Goal: Navigation & Orientation: Find specific page/section

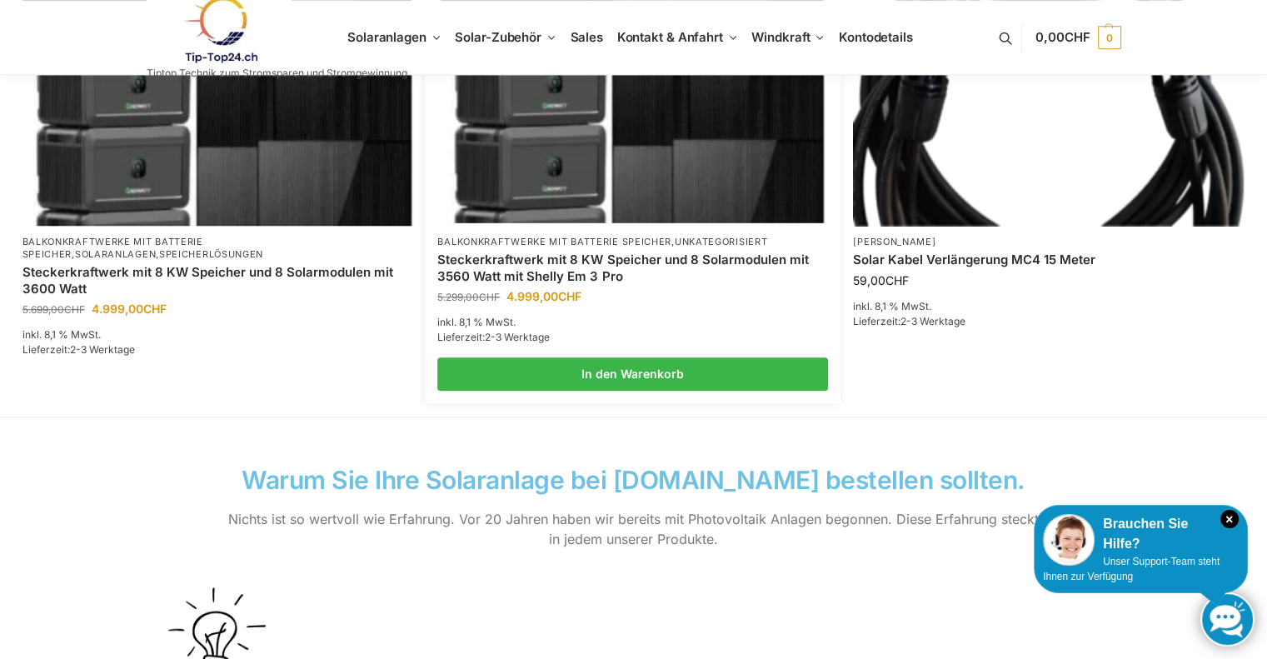
scroll to position [1333, 0]
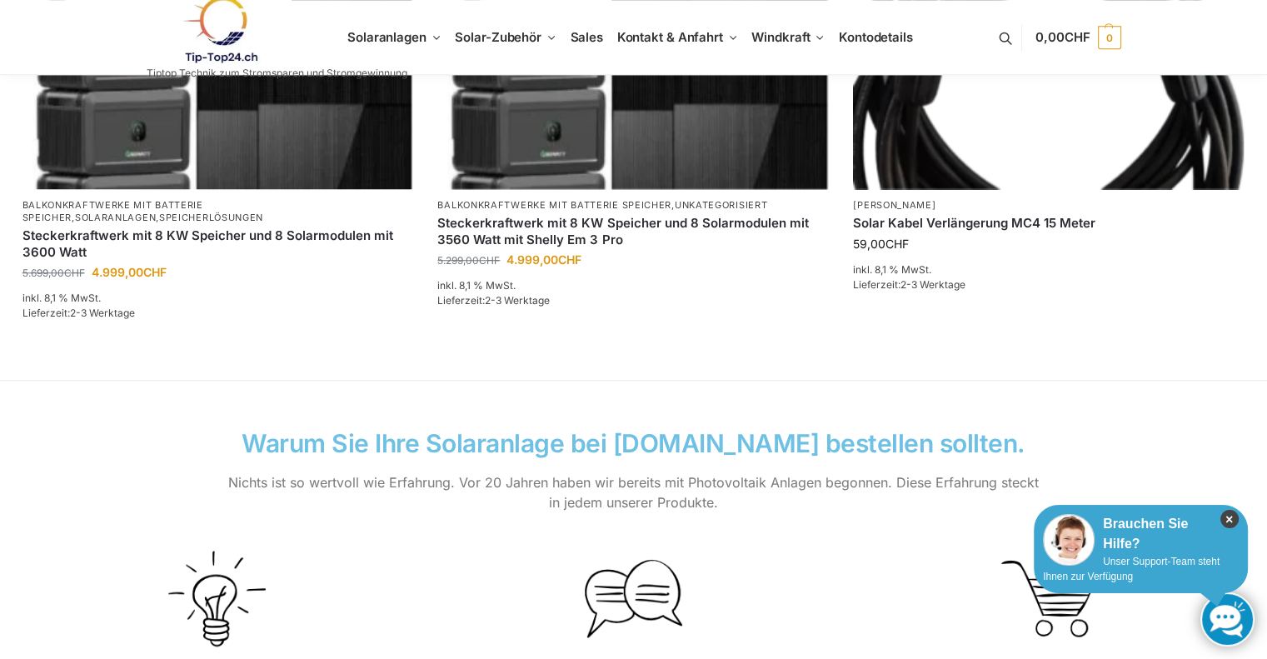
click at [1231, 513] on icon "×" at bounding box center [1229, 519] width 18 height 18
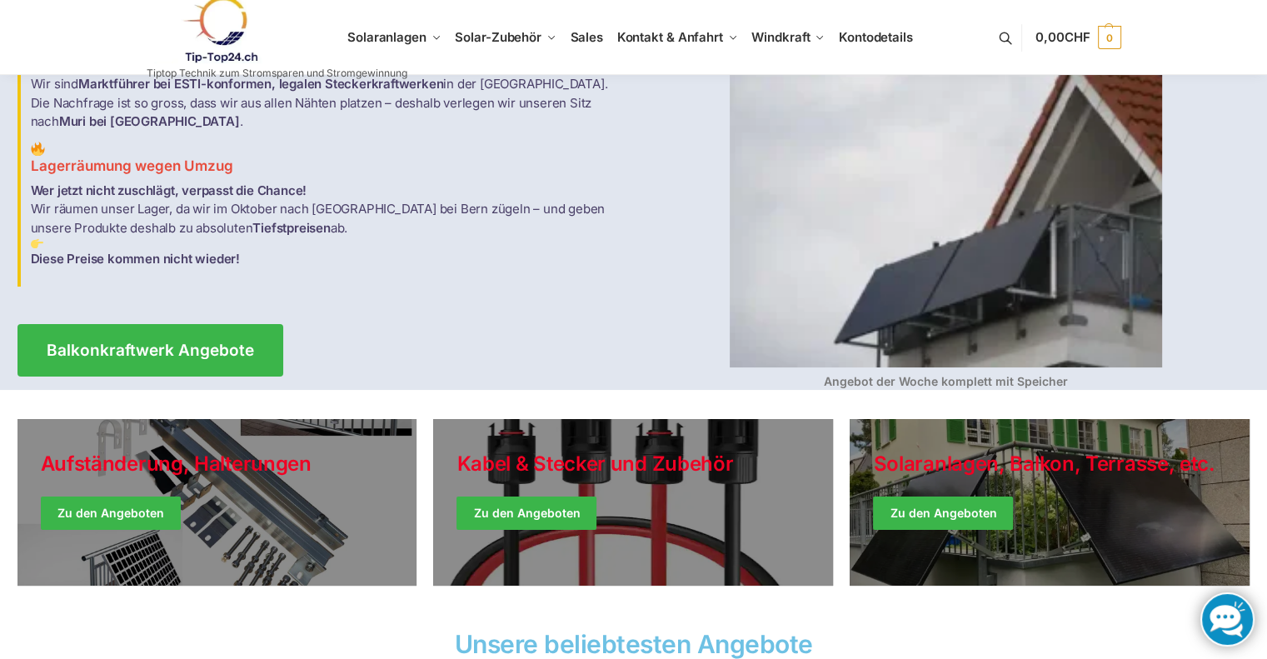
scroll to position [0, 0]
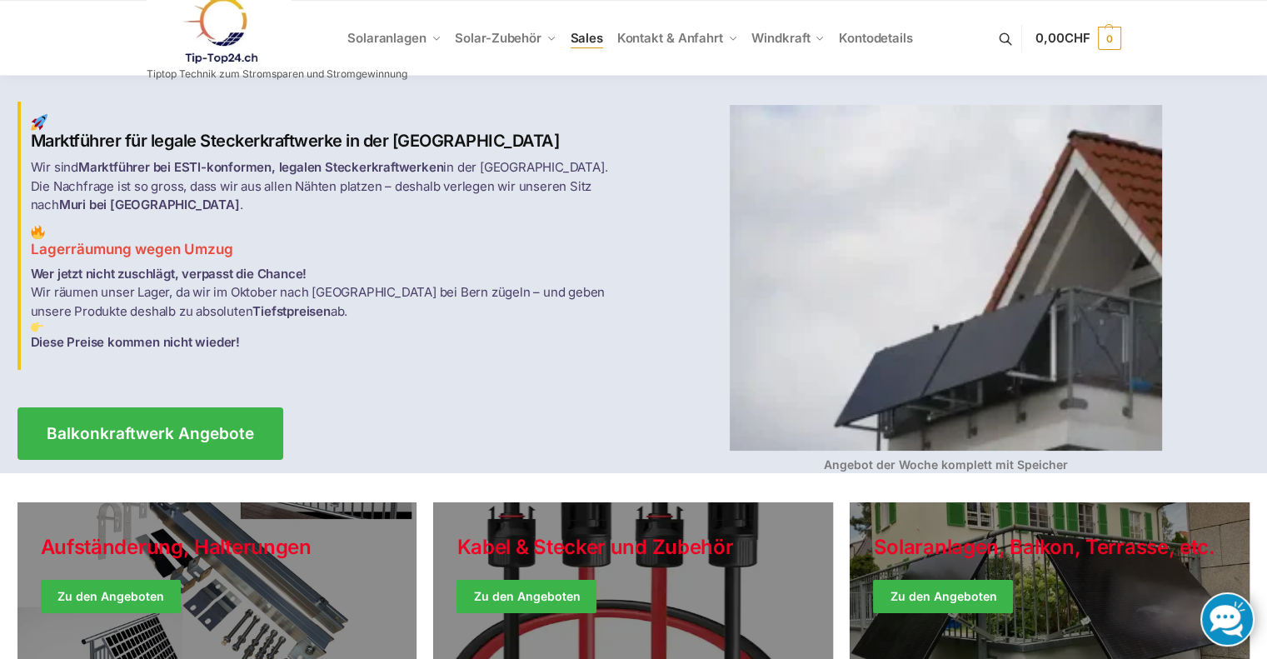
click at [592, 42] on span "Sales" at bounding box center [587, 38] width 33 height 16
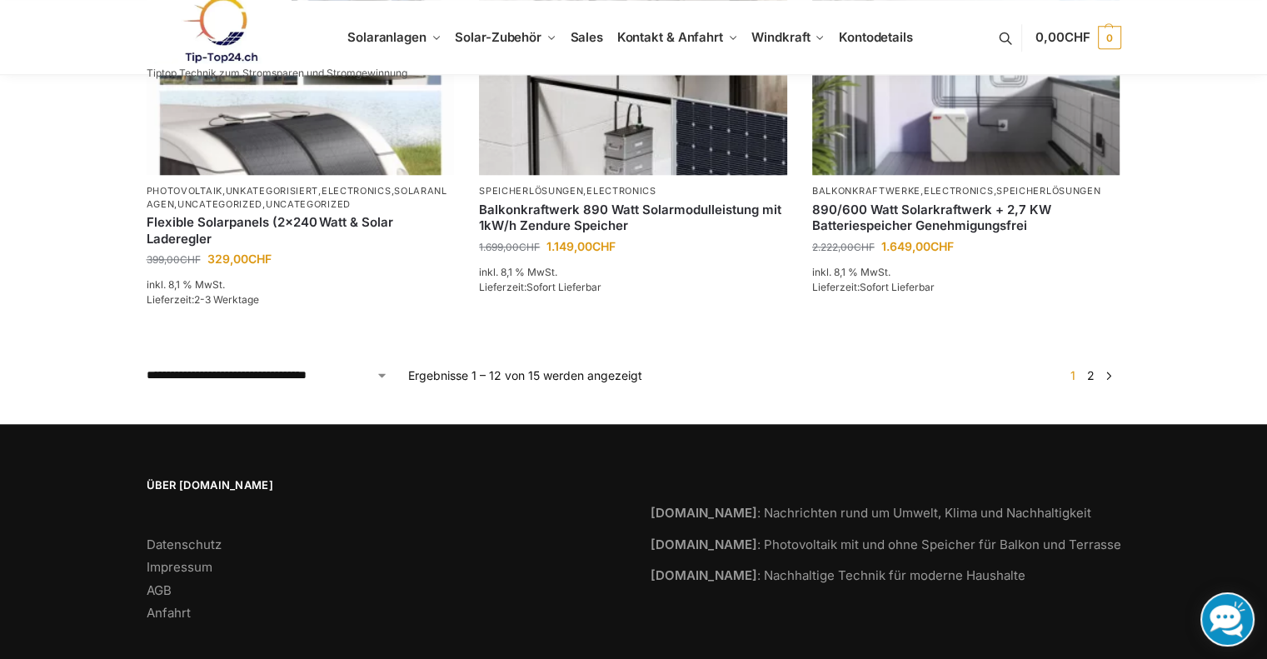
scroll to position [1631, 0]
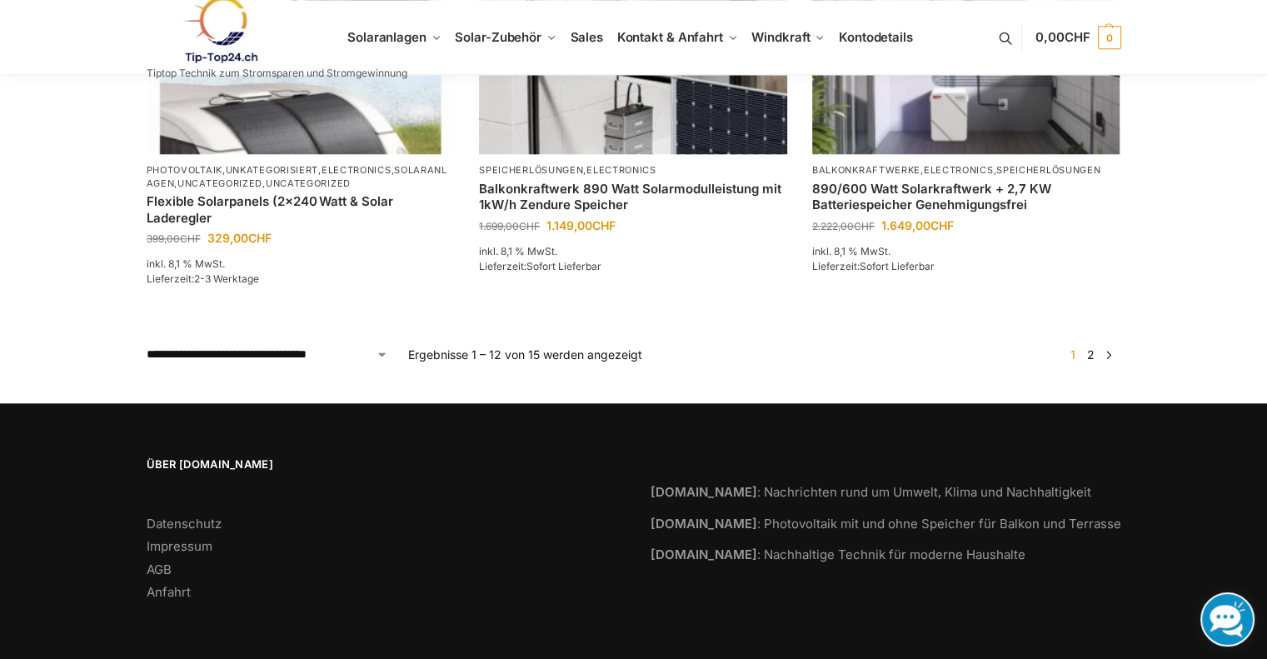
click at [1099, 350] on ul "1 2 →" at bounding box center [1090, 354] width 60 height 17
click at [1090, 356] on link "2" at bounding box center [1091, 354] width 16 height 14
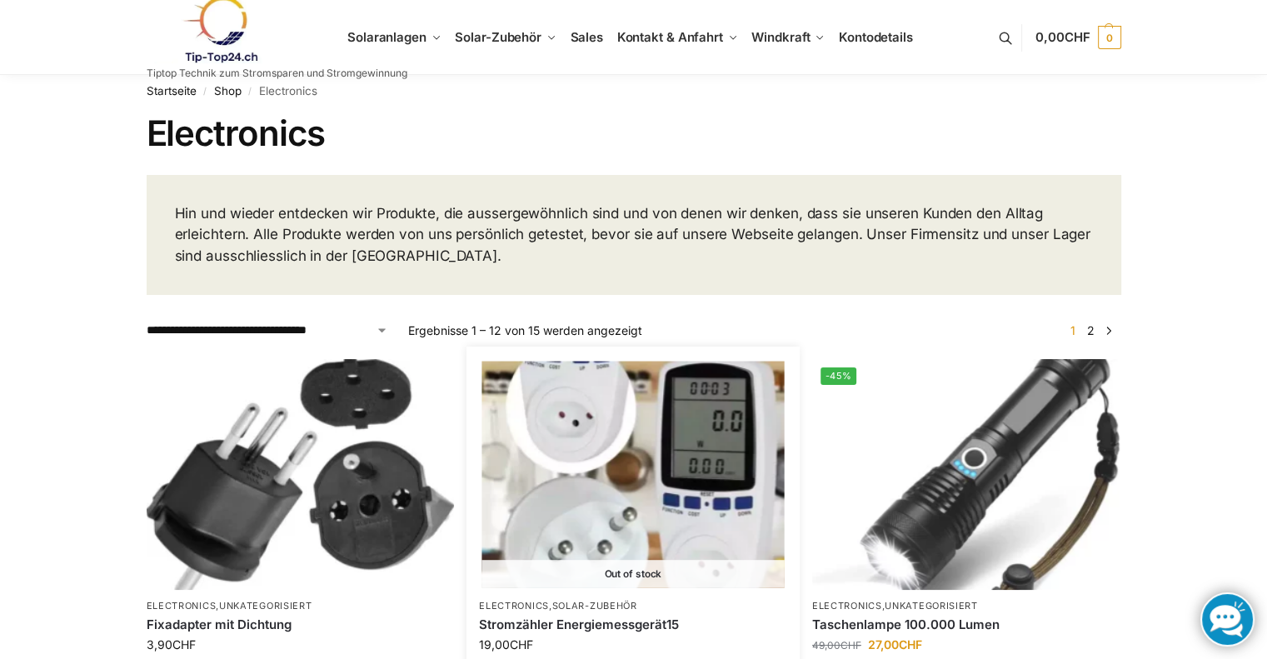
scroll to position [0, 0]
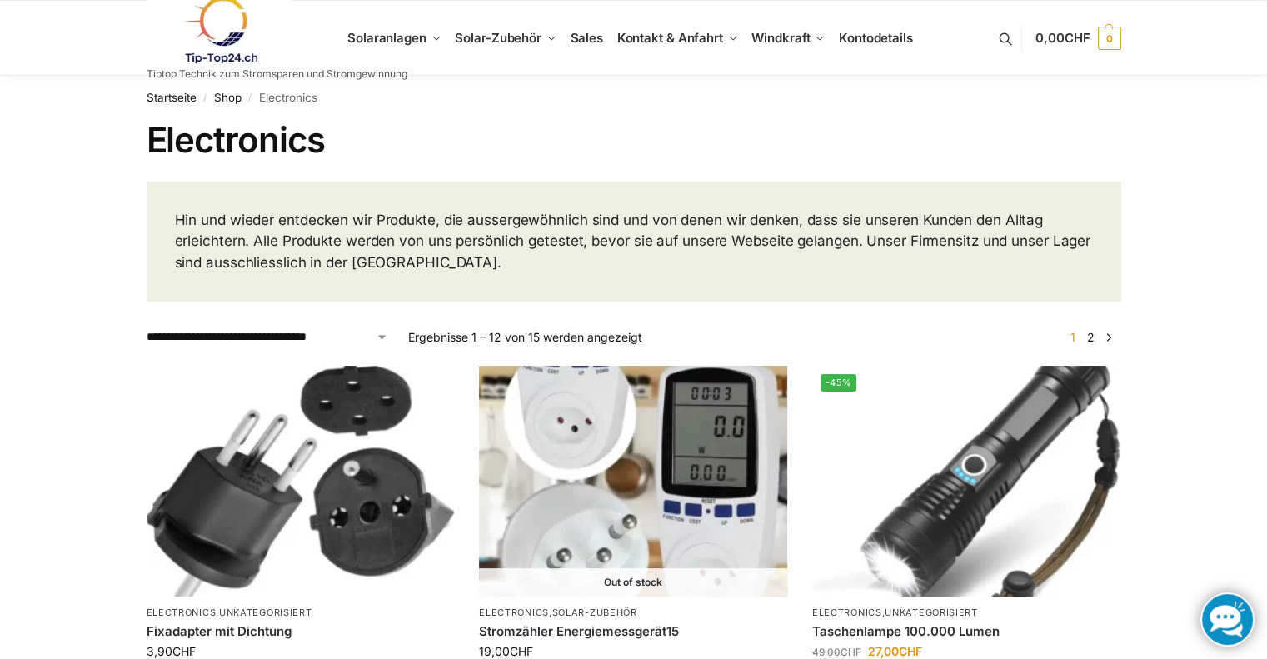
drag, startPoint x: 840, startPoint y: 11, endPoint x: 929, endPoint y: 81, distance: 113.3
click at [929, 81] on nav "Startseite / Shop / Electronics" at bounding box center [634, 97] width 974 height 43
